Goal: Task Accomplishment & Management: Complete application form

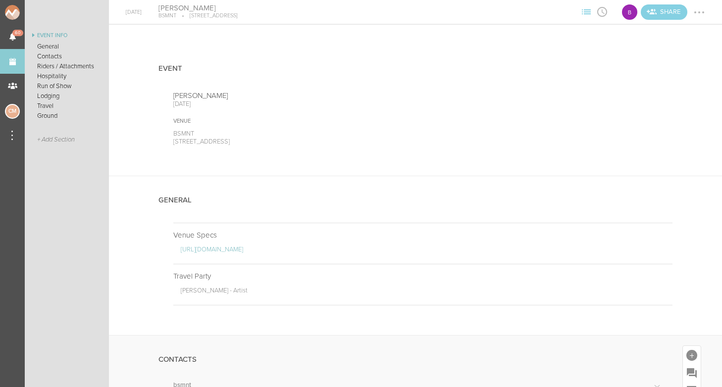
scroll to position [275, 0]
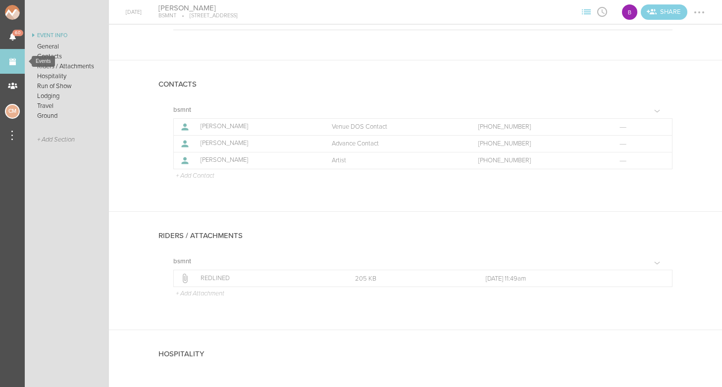
click at [7, 65] on link "Events" at bounding box center [12, 61] width 25 height 25
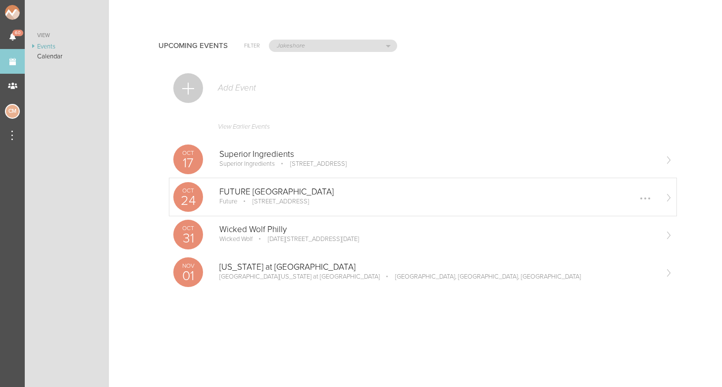
click at [250, 199] on p "[STREET_ADDRESS]" at bounding box center [274, 201] width 70 height 8
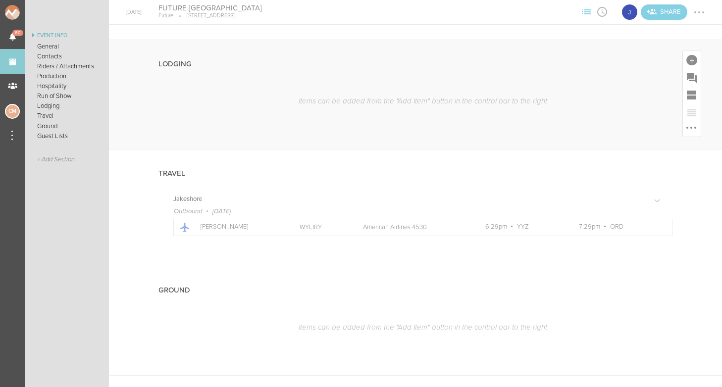
scroll to position [844, 0]
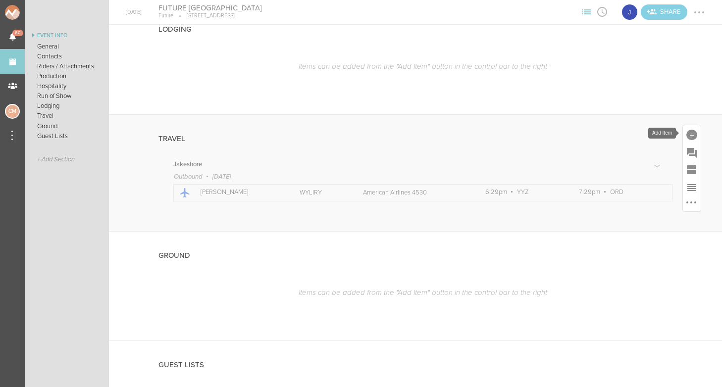
click at [693, 135] on div at bounding box center [691, 135] width 11 height 11
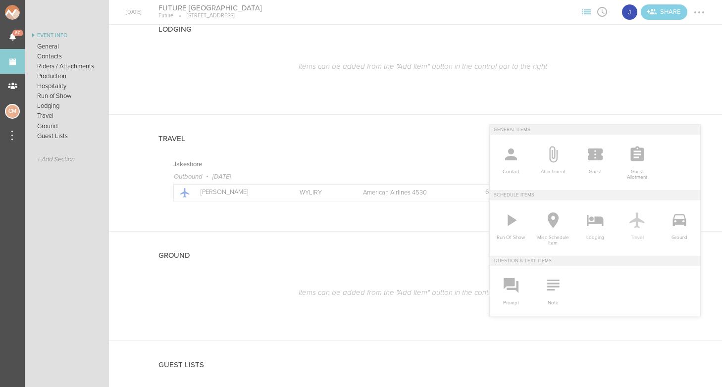
click at [639, 226] on icon at bounding box center [637, 220] width 20 height 20
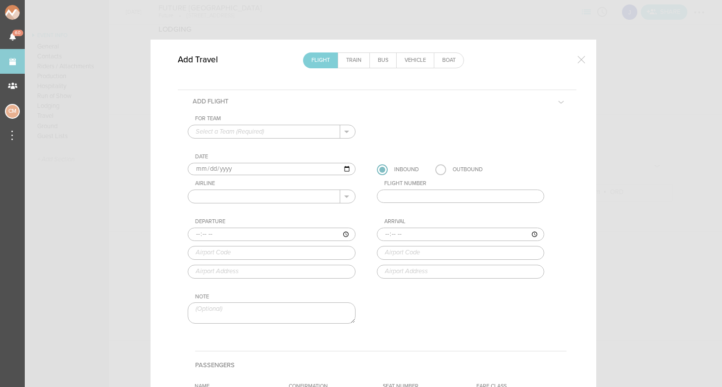
click at [257, 120] on div "For Team" at bounding box center [275, 118] width 160 height 7
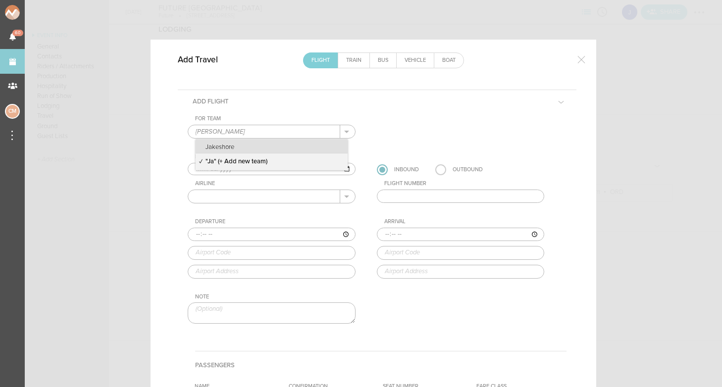
click at [246, 145] on p "Jakeshore" at bounding box center [271, 146] width 152 height 14
type input "Jakeshore"
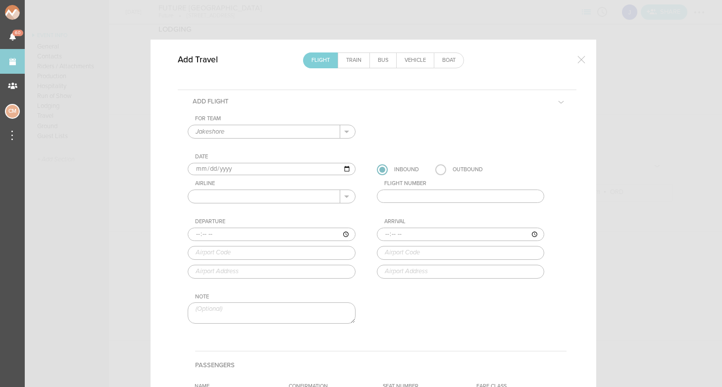
click at [248, 200] on input "text" at bounding box center [264, 196] width 152 height 13
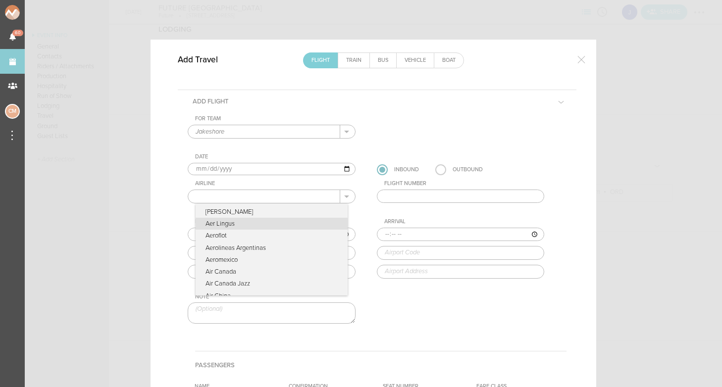
click at [269, 228] on p "Aer Lingus" at bounding box center [271, 224] width 152 height 12
type input "Aer Lingus"
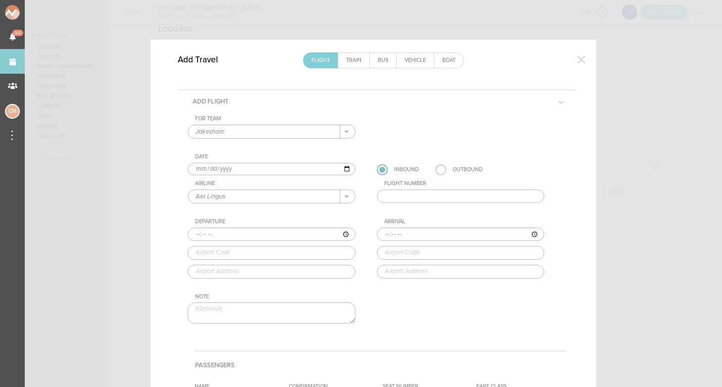
click at [441, 198] on input "text" at bounding box center [461, 197] width 168 height 14
click at [389, 195] on input "E1603" at bounding box center [461, 197] width 168 height 14
click at [415, 196] on input "EI603" at bounding box center [461, 197] width 168 height 14
type input "E"
type input "603"
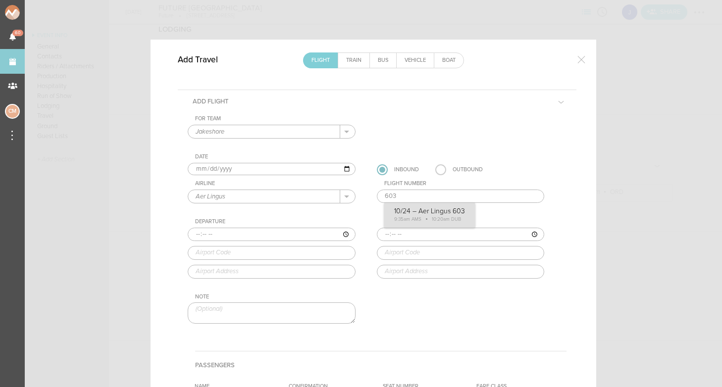
type input "09:35"
type input "AMS"
type input "Amsterdam Schiphol Airport, Amsterdam, Netherlands"
type input "10:20"
type input "DUB"
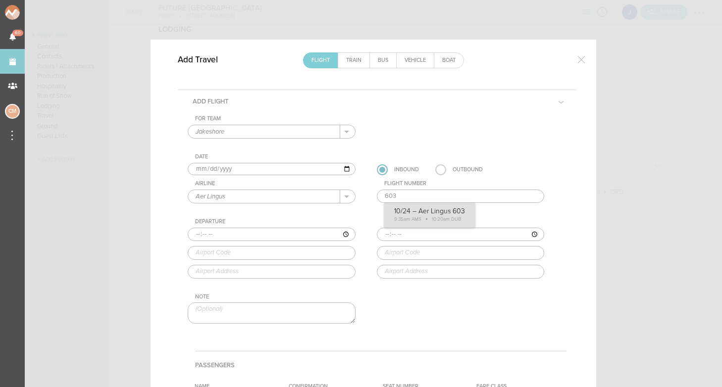
type input "Dublin Airport, Dublin, Ireland"
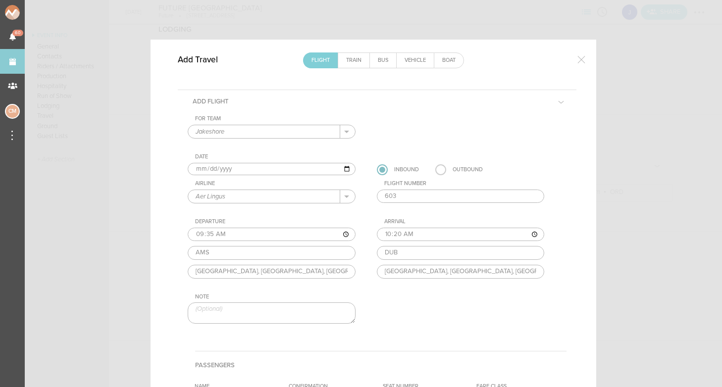
click at [463, 221] on div "For Team Jakeshore + Add New Team Jakeshore . Jakeshore "Ja" (+ Add new team) D…" at bounding box center [377, 228] width 379 height 226
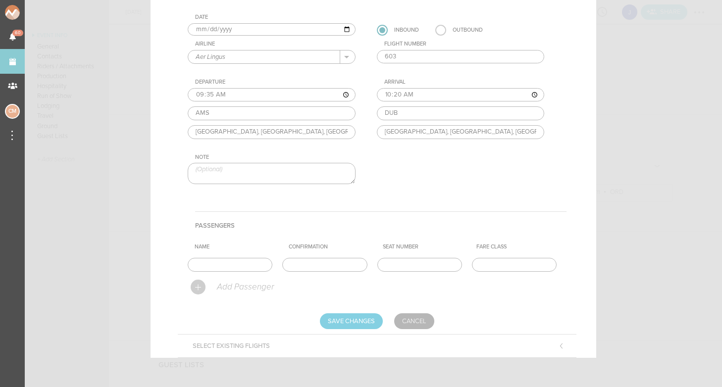
scroll to position [139, 0]
type input "Jake"
click at [301, 260] on input "text" at bounding box center [324, 265] width 85 height 14
paste input "23K7BW"
type input "23K7BW"
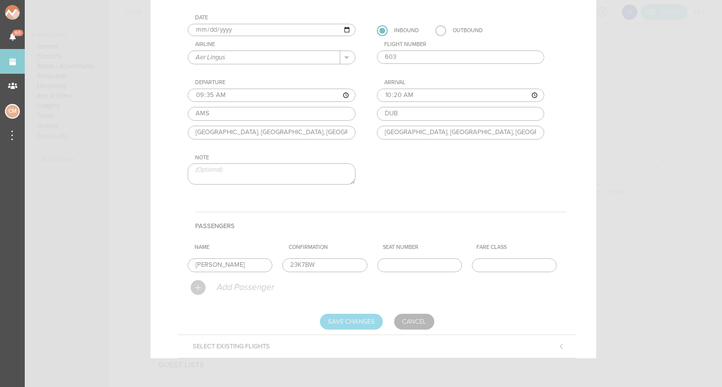
click at [370, 322] on input "Save Changes" at bounding box center [351, 322] width 63 height 16
type input "Saving..."
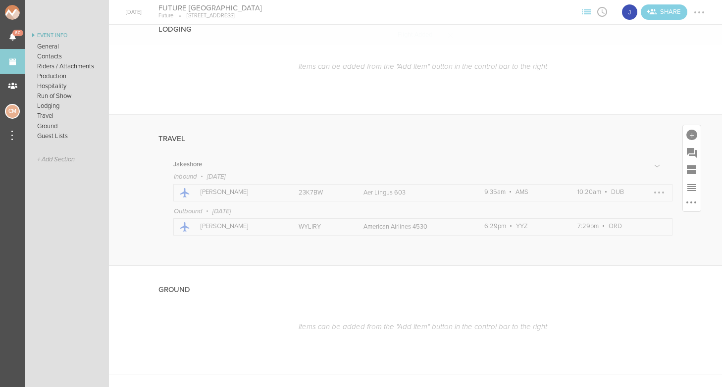
click at [659, 189] on div at bounding box center [659, 193] width 16 height 16
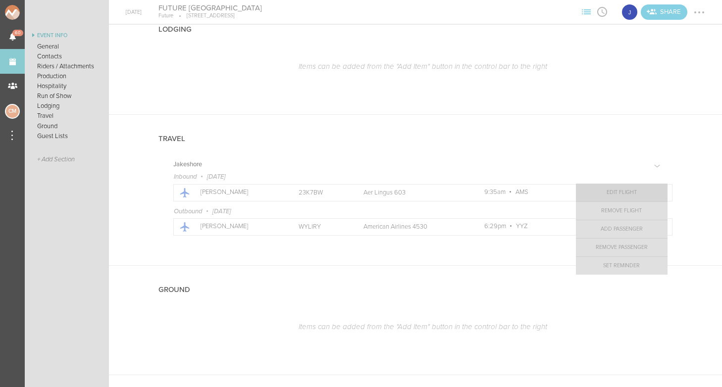
click at [629, 191] on link "Edit Flight" at bounding box center [622, 193] width 92 height 18
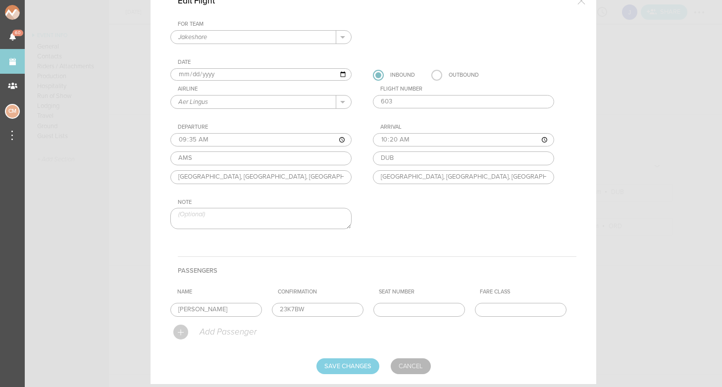
scroll to position [52, 0]
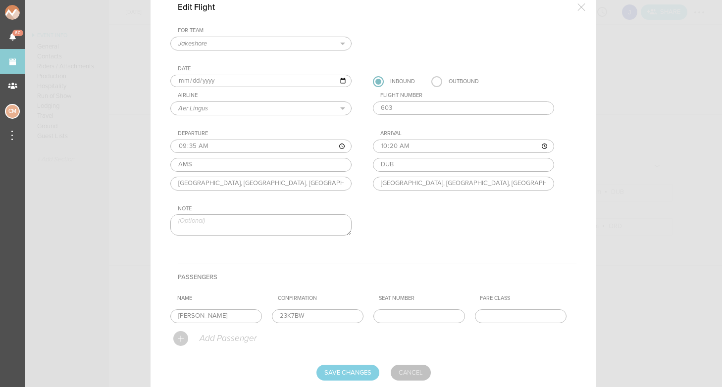
click at [407, 369] on link "Cancel" at bounding box center [410, 373] width 40 height 16
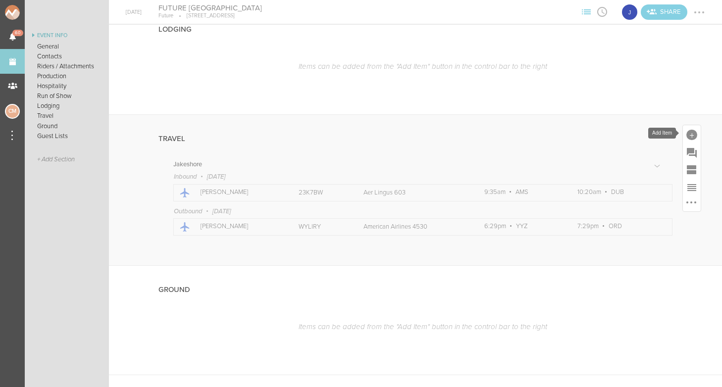
click at [692, 134] on div at bounding box center [691, 135] width 11 height 11
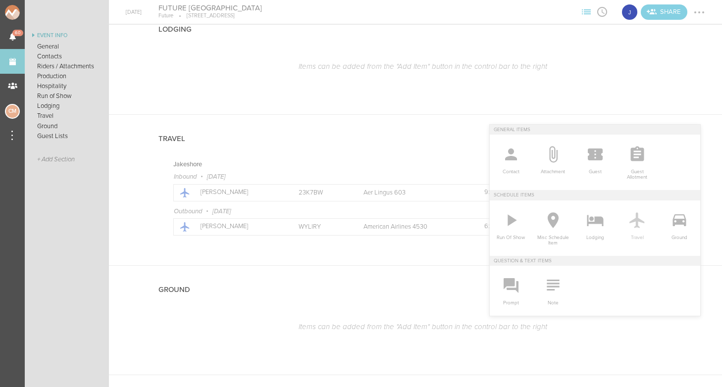
click at [637, 226] on icon at bounding box center [636, 220] width 15 height 16
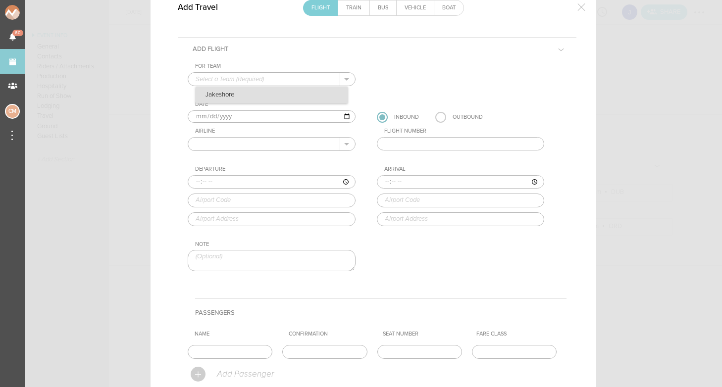
click at [226, 97] on p "Jakeshore" at bounding box center [271, 95] width 152 height 17
type input "Jakeshore"
click at [227, 145] on input "text" at bounding box center [264, 144] width 152 height 13
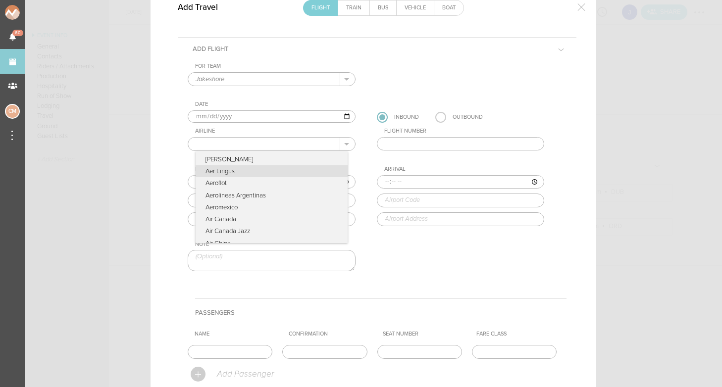
click at [227, 168] on p "Aer Lingus" at bounding box center [271, 171] width 152 height 12
type input "Aer Lingus"
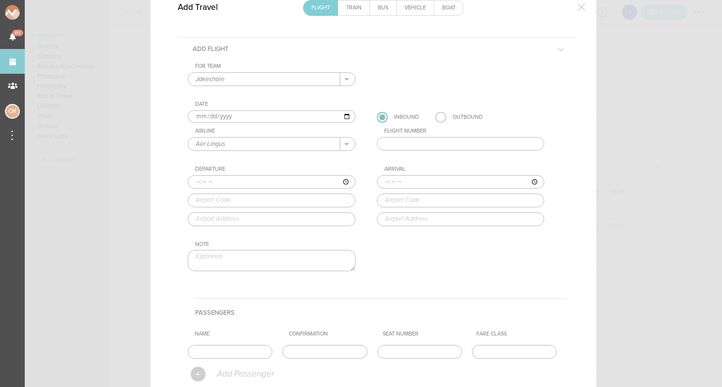
click at [414, 144] on input "text" at bounding box center [461, 144] width 168 height 14
type input "127"
type input "13:15"
type input "DUB"
type input "Dublin Airport, Dublin, Ireland"
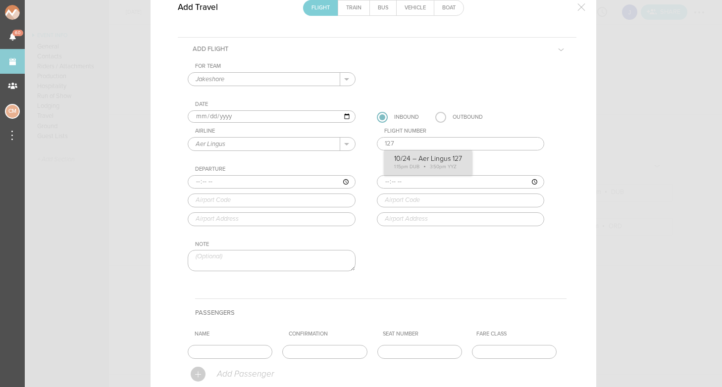
type input "15:50"
type input "YYZ"
type input "Toronto Pearson International Airport, Toronto, ON, L5P 1B2, Canada"
click at [432, 157] on div "For Team Jakeshore + Add New Team Jakeshore . Jakeshore Date 2025-10-24 Inbound…" at bounding box center [377, 176] width 379 height 226
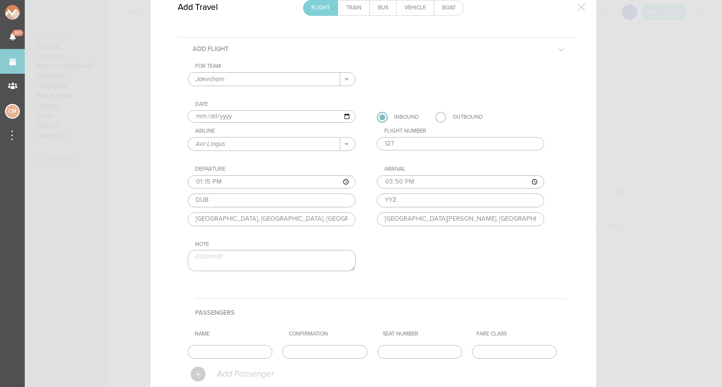
click at [424, 276] on div "For Team Jakeshore + Add New Team Jakeshore . Jakeshore Date 2025-10-24 Inbound…" at bounding box center [377, 176] width 379 height 226
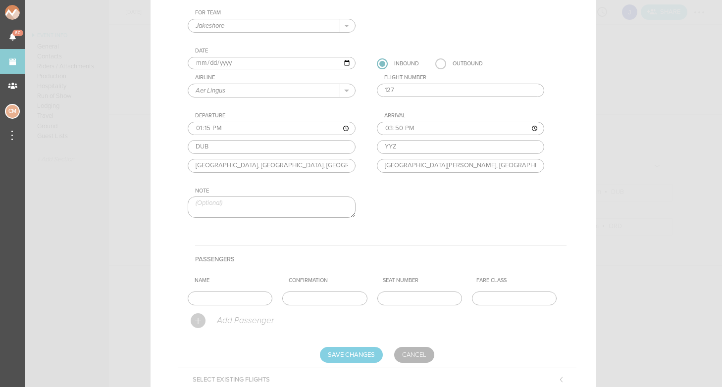
scroll to position [124, 0]
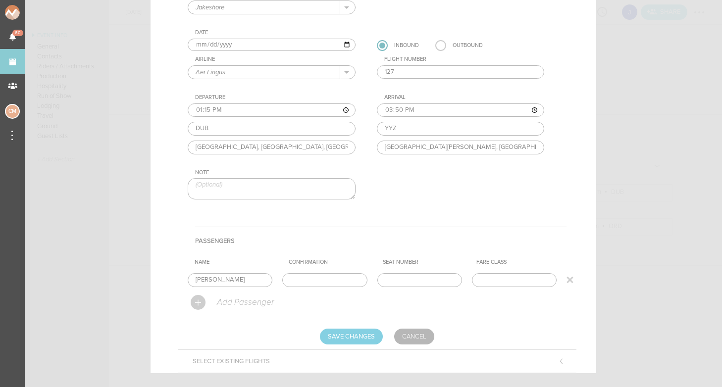
type input "Jake"
click at [342, 279] on input "text" at bounding box center [324, 280] width 85 height 14
paste input "23K7BW"
type input "23K7BW"
click at [375, 339] on input "Save Changes" at bounding box center [351, 337] width 63 height 16
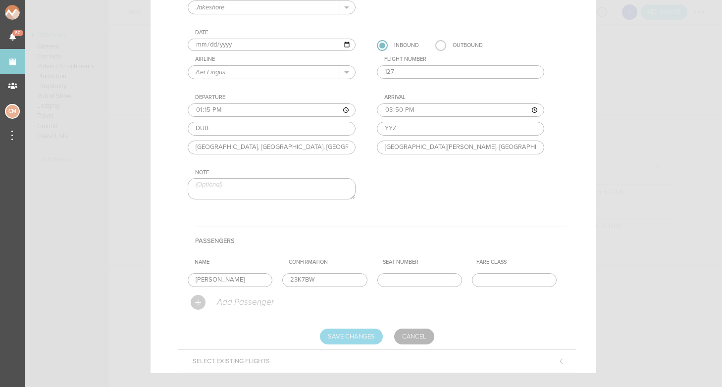
type input "Saving..."
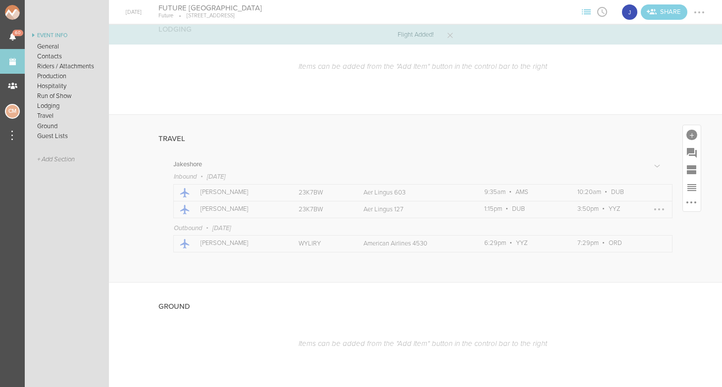
scroll to position [827, 0]
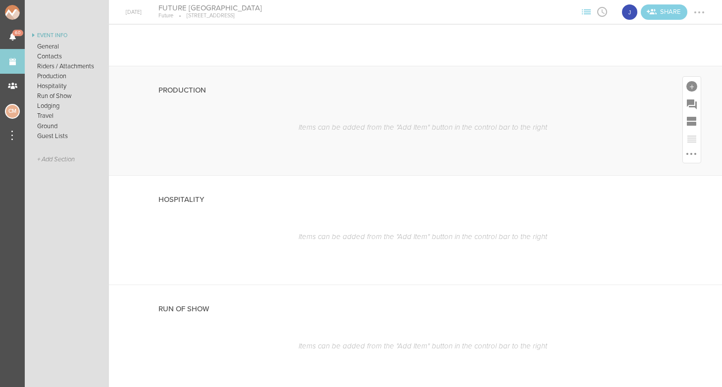
scroll to position [917, 0]
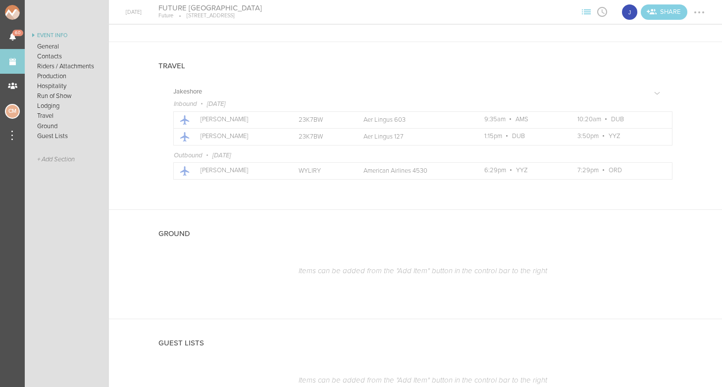
click at [10, 56] on link "Events" at bounding box center [12, 61] width 25 height 25
